Goal: Find specific page/section: Find specific page/section

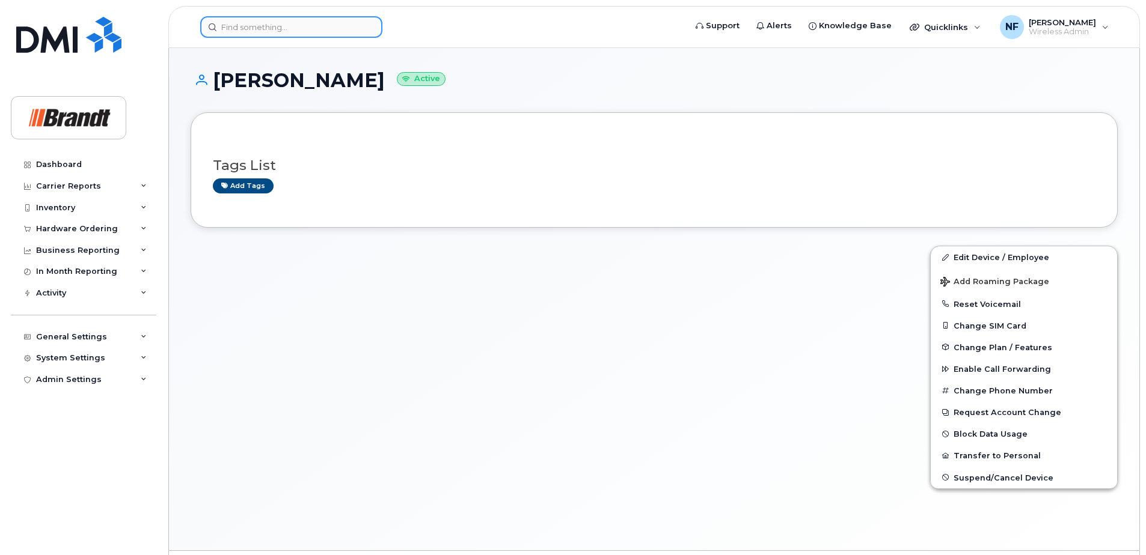
click at [346, 23] on input at bounding box center [291, 27] width 182 height 22
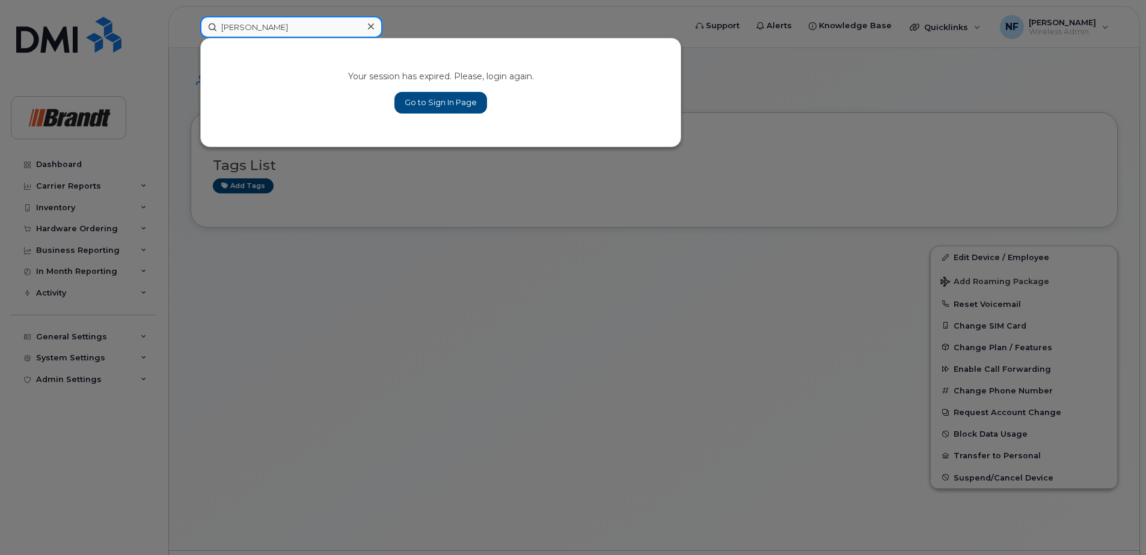
type input "[PERSON_NAME]"
click at [428, 96] on link "Go to Sign In Page" at bounding box center [440, 103] width 93 height 22
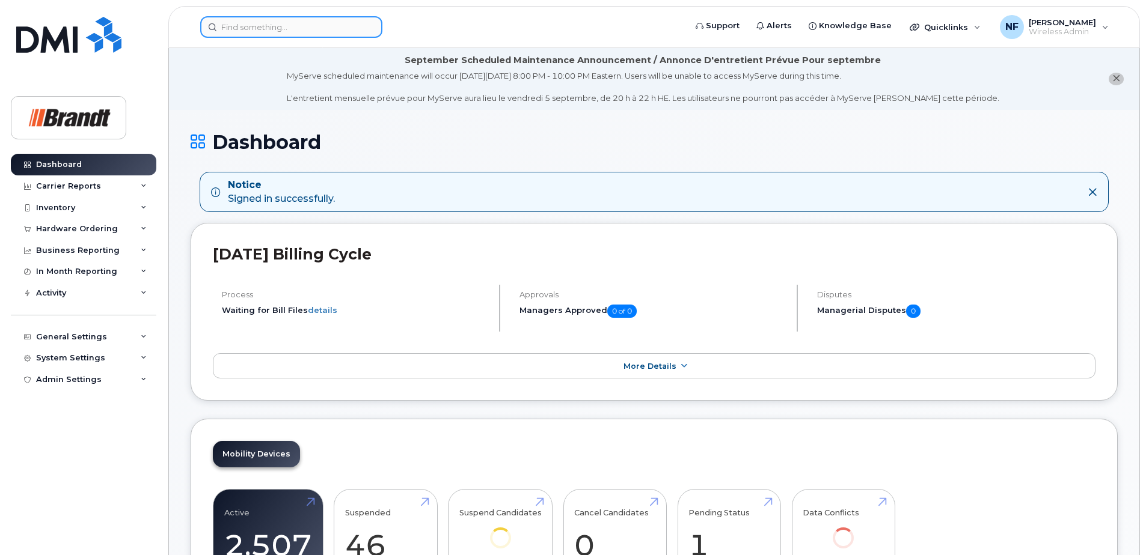
click at [289, 34] on input at bounding box center [291, 27] width 182 height 22
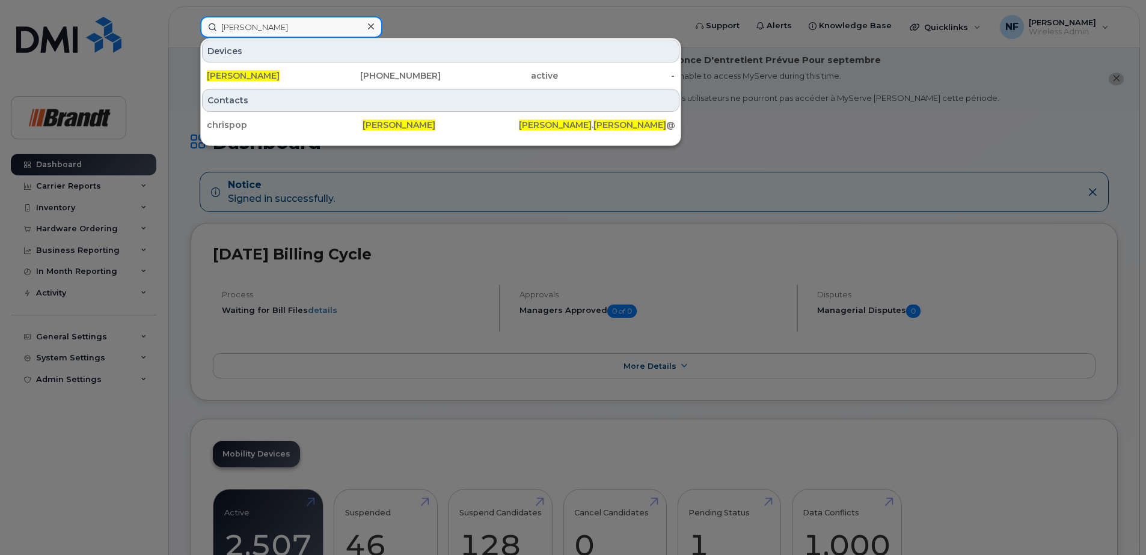
type input "[PERSON_NAME]"
click at [272, 28] on input "[PERSON_NAME]" at bounding box center [291, 27] width 182 height 22
drag, startPoint x: 272, startPoint y: 28, endPoint x: 219, endPoint y: 28, distance: 52.9
click at [219, 28] on input "[PERSON_NAME]" at bounding box center [291, 27] width 182 height 22
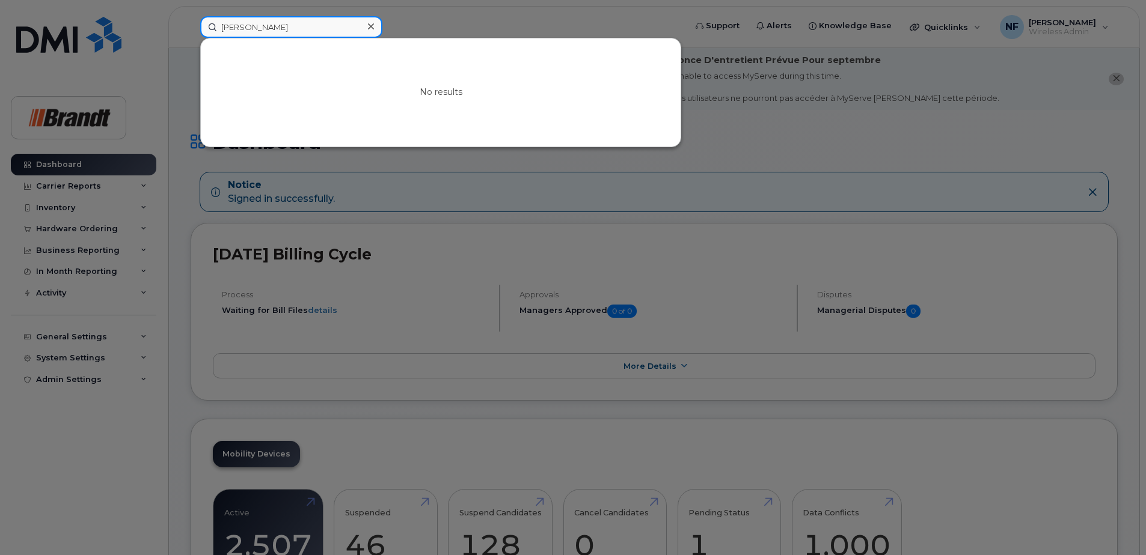
click at [242, 30] on input "matt wake" at bounding box center [291, 27] width 182 height 22
drag, startPoint x: 264, startPoint y: 27, endPoint x: 194, endPoint y: 27, distance: 70.3
click at [194, 27] on div "mat wake No results" at bounding box center [439, 27] width 496 height 22
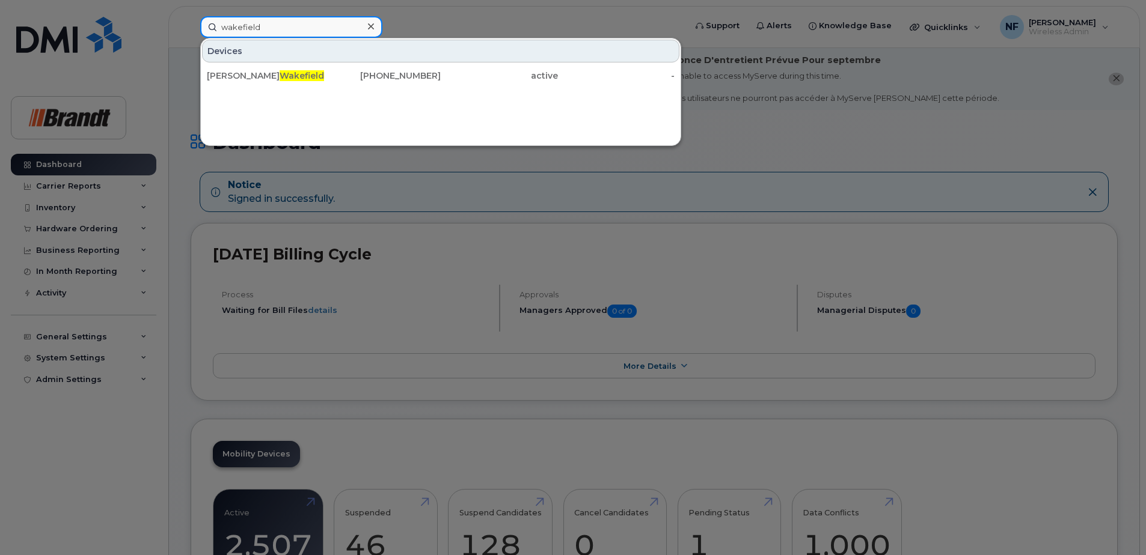
type input "wakefield"
